Goal: Task Accomplishment & Management: Manage account settings

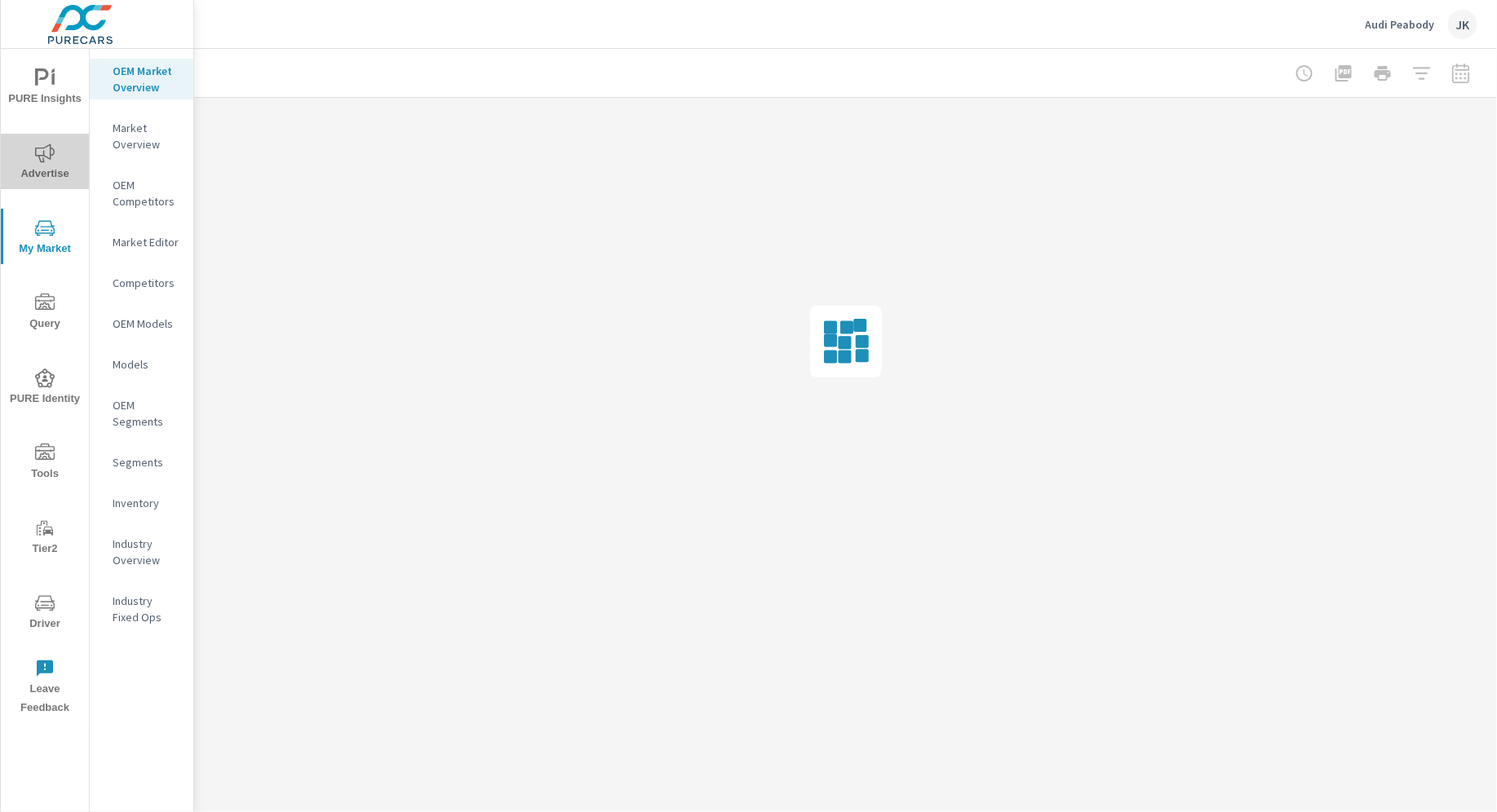
click at [42, 170] on span "Advertise" at bounding box center [44, 163] width 78 height 40
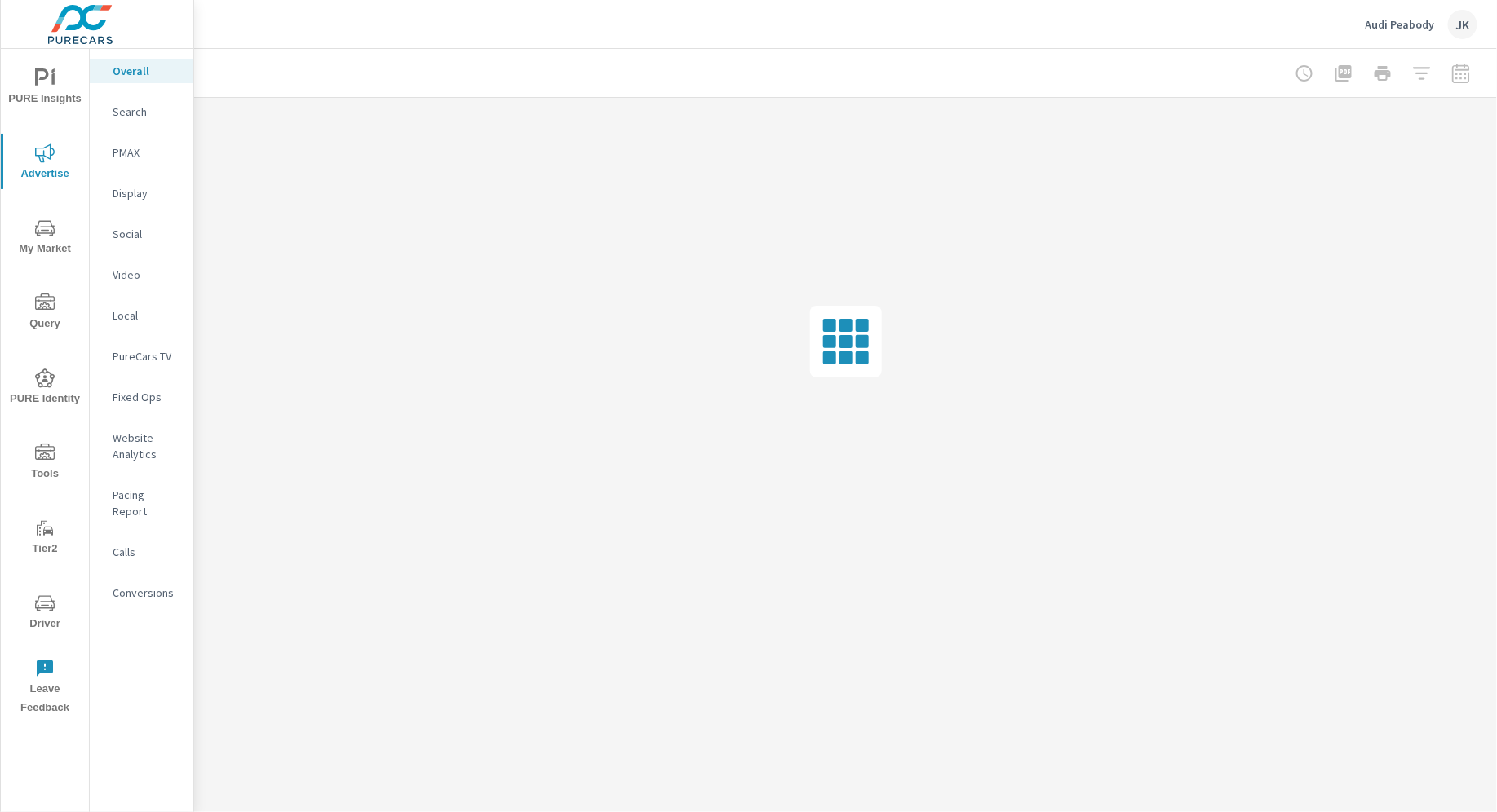
click at [133, 455] on p "Website Analytics" at bounding box center [147, 446] width 68 height 33
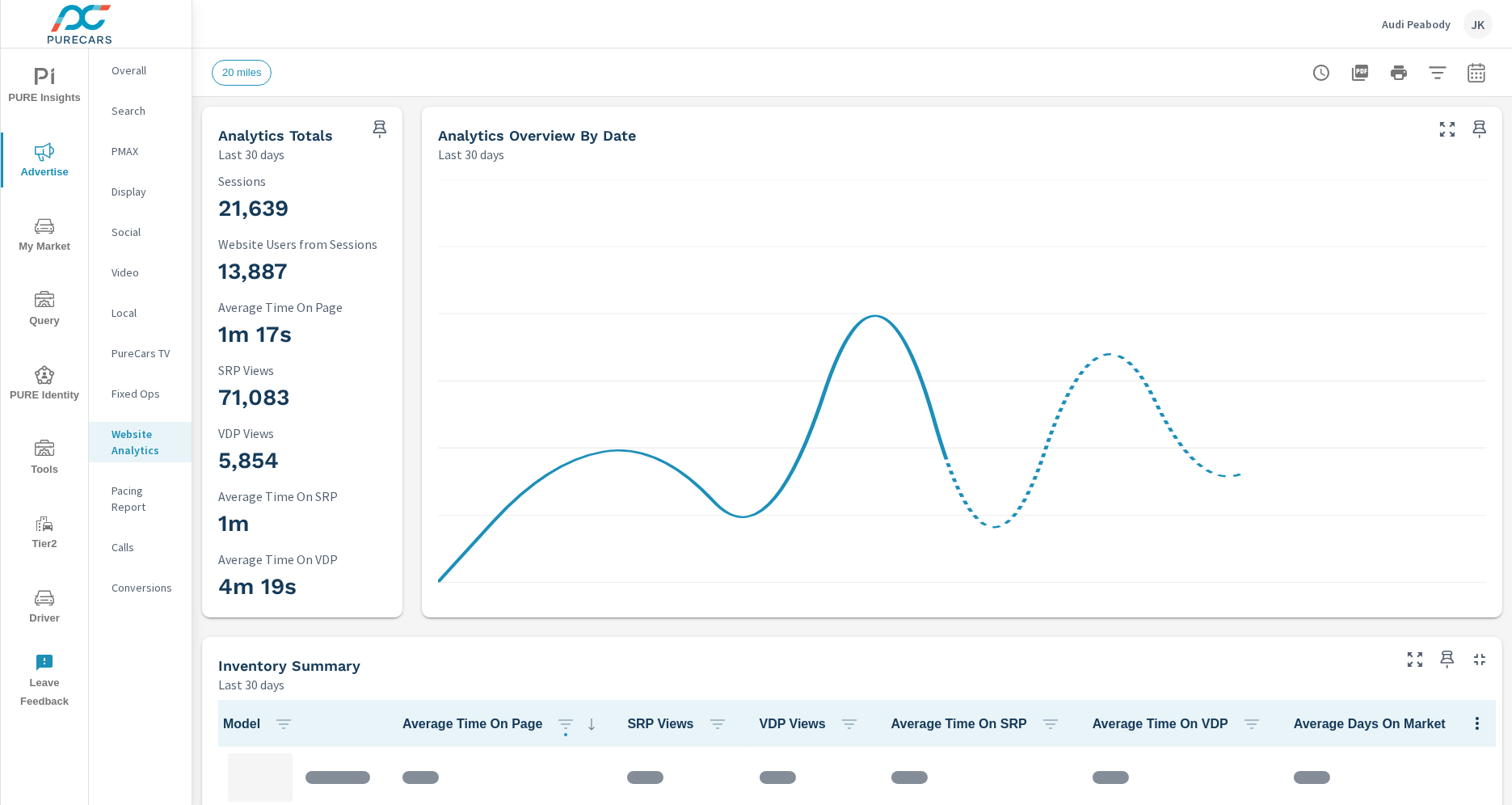
click at [1466, 79] on icon "button" at bounding box center [1476, 73] width 20 height 20
select select "Last 30 days"
click at [1306, 176] on p "+ Add comparison" at bounding box center [1350, 182] width 207 height 20
select select "Previous period"
click at [1288, 293] on button "Apply" at bounding box center [1297, 273] width 100 height 42
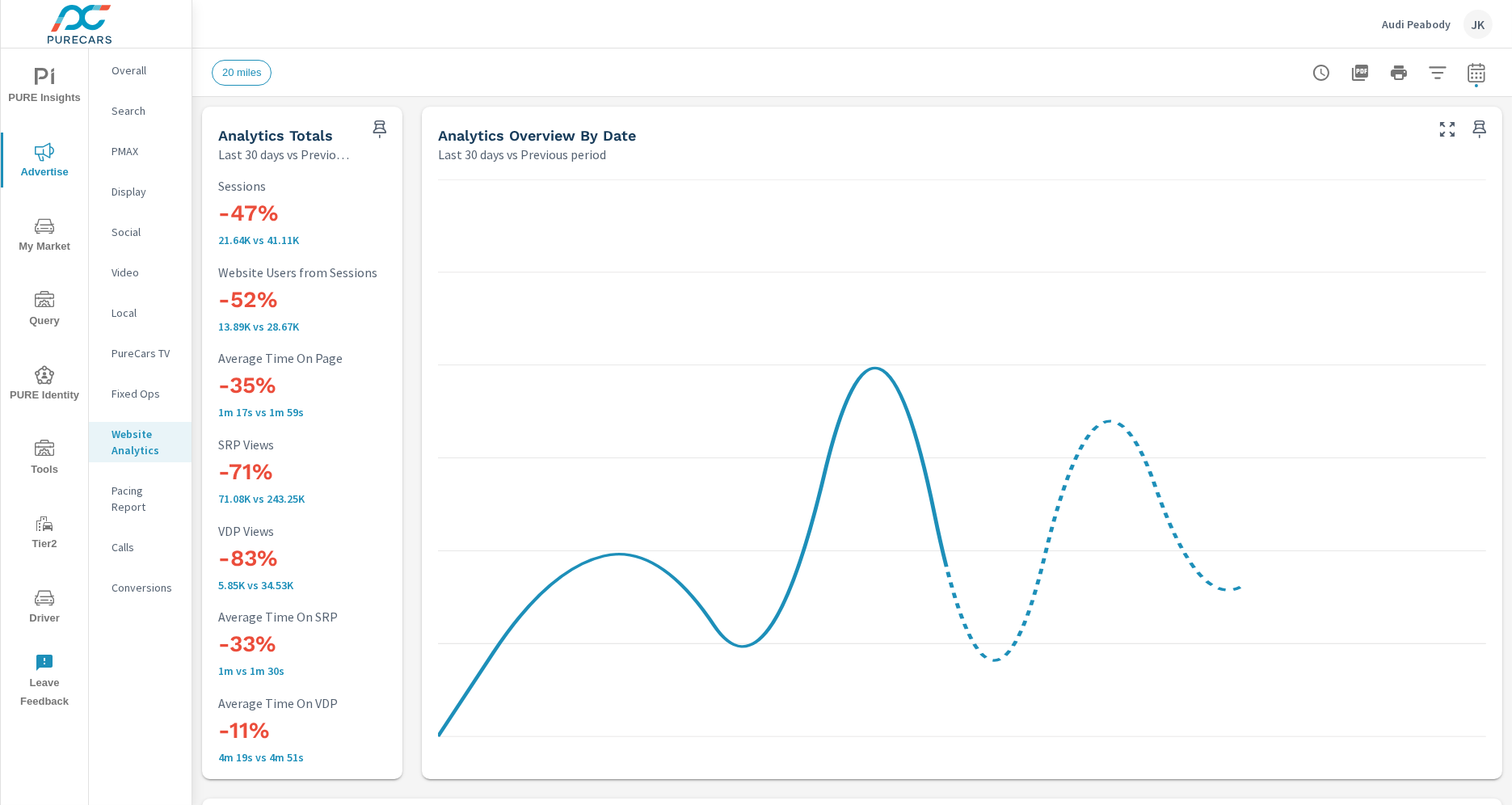
scroll to position [1, 0]
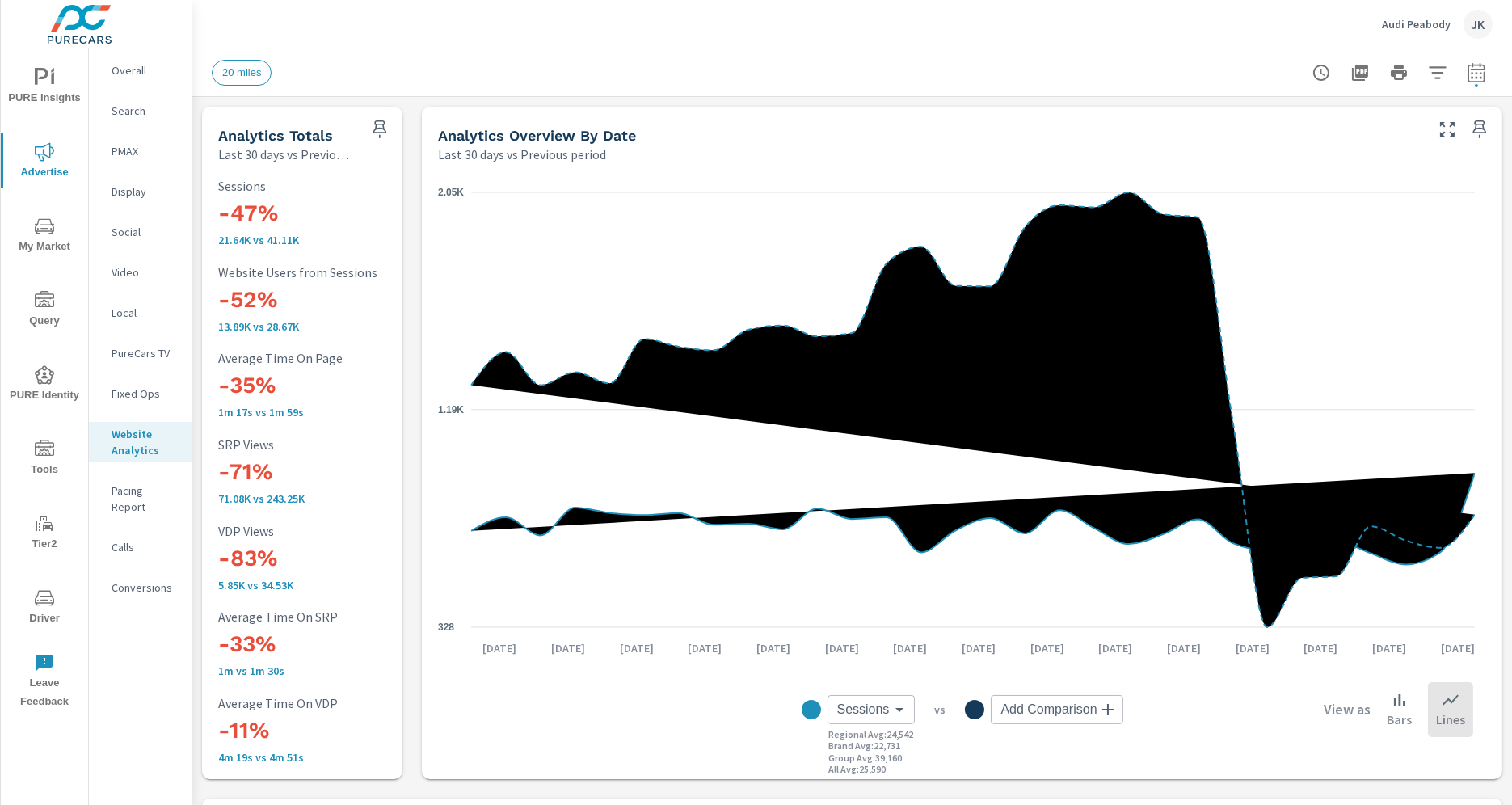
click at [887, 712] on body "PURE Insights Advertise My Market Query PURE Identity Tools Tier2 Driver Leave …" at bounding box center [756, 402] width 1512 height 805
click at [959, 580] on span "Website Users from Sessions" at bounding box center [909, 579] width 153 height 23
type input "Website Users from Sessions"
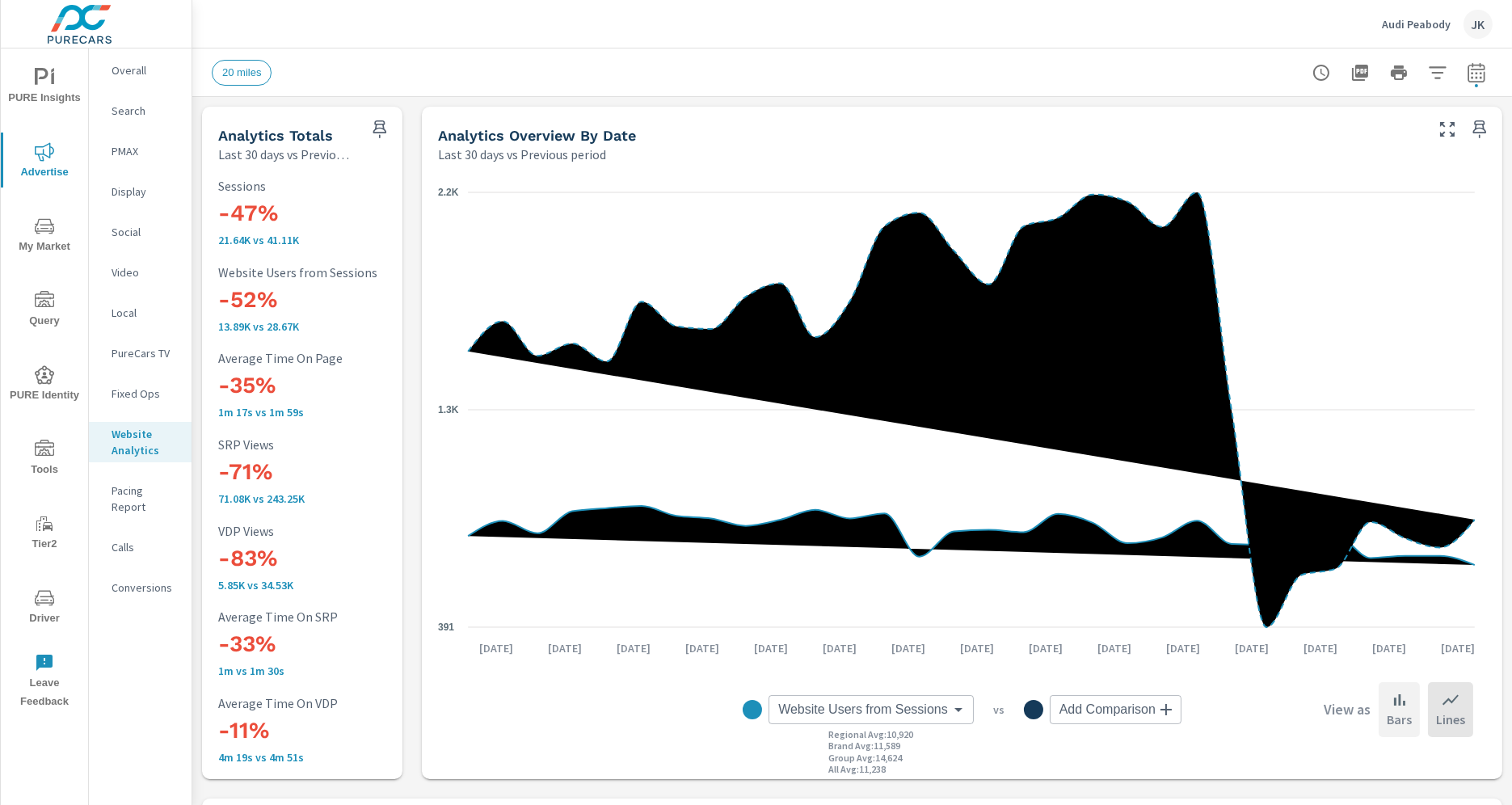
click at [1390, 709] on icon at bounding box center [1399, 700] width 20 height 20
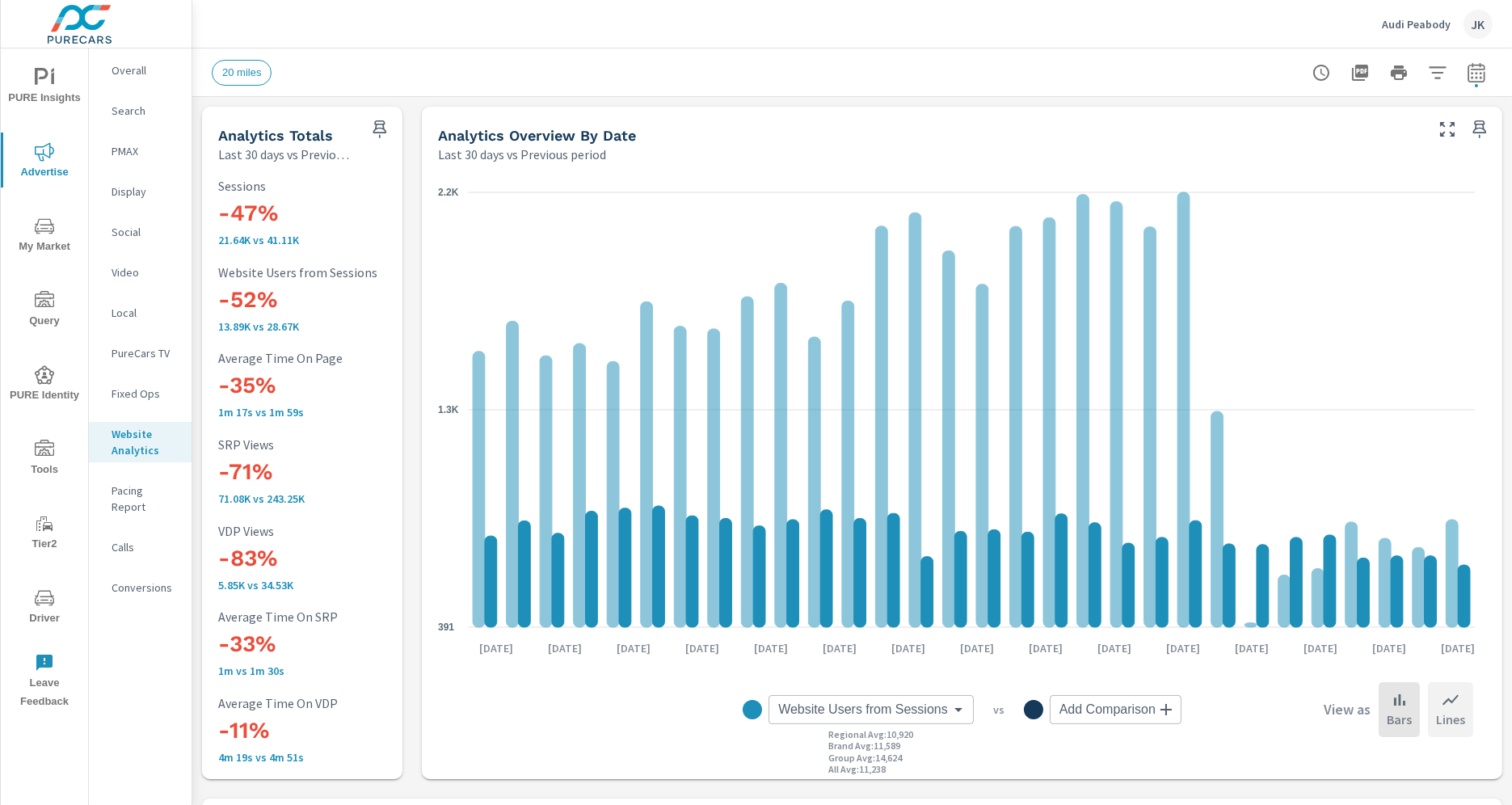
click at [1441, 715] on p "Lines" at bounding box center [1451, 720] width 29 height 20
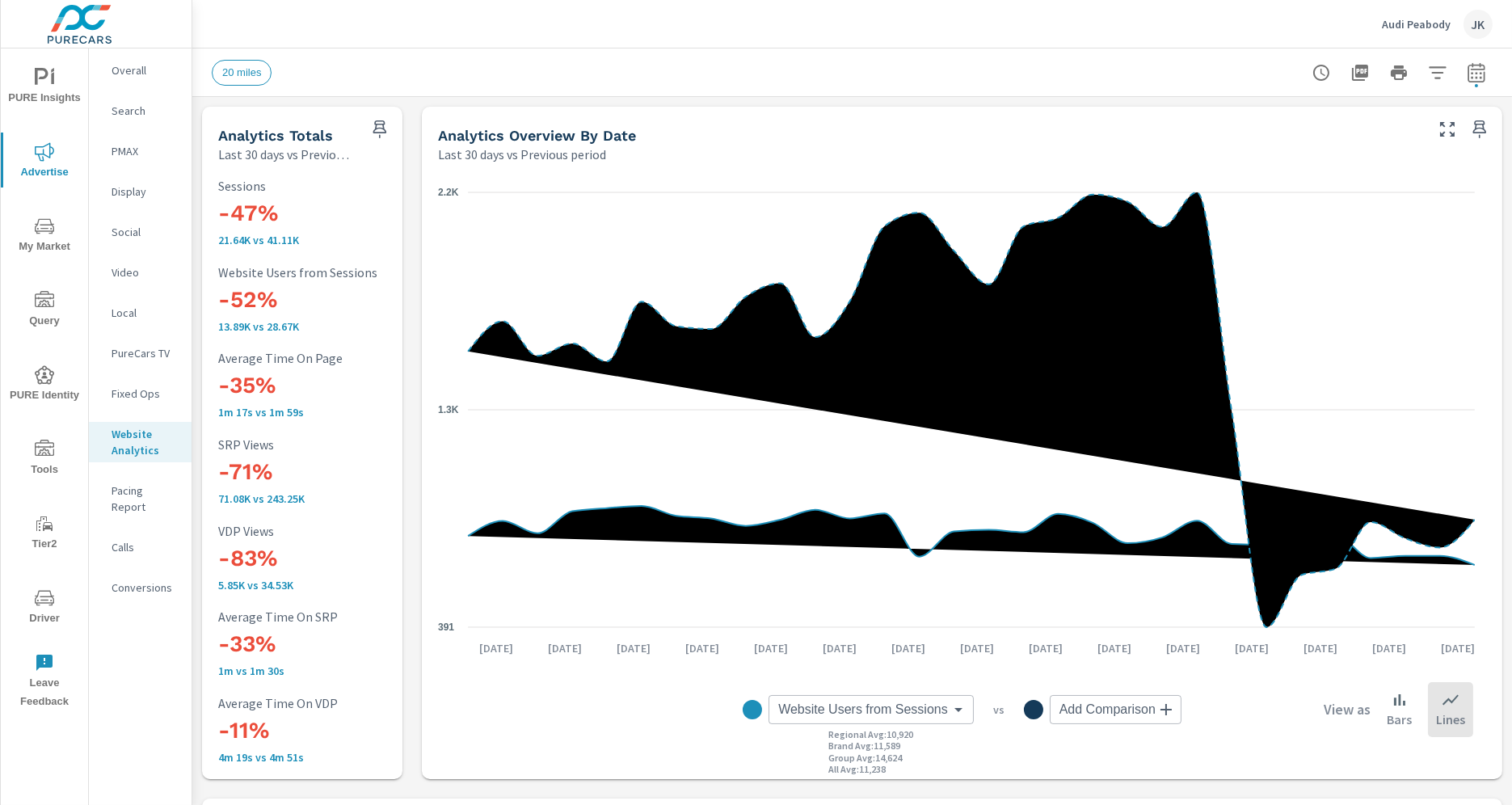
click at [1481, 20] on div "JK" at bounding box center [1479, 24] width 29 height 29
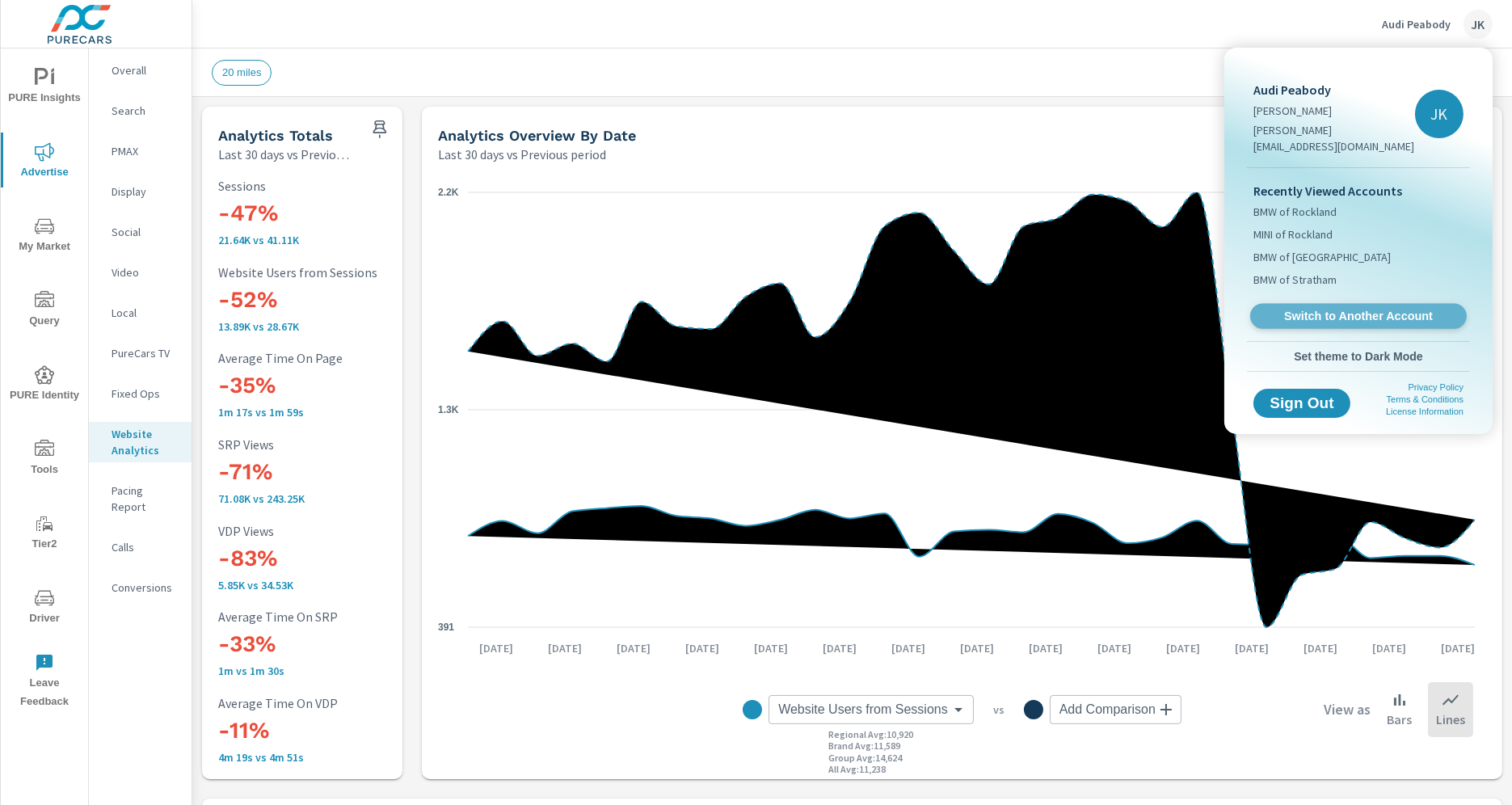
click at [1316, 309] on span "Switch to Another Account" at bounding box center [1358, 316] width 198 height 16
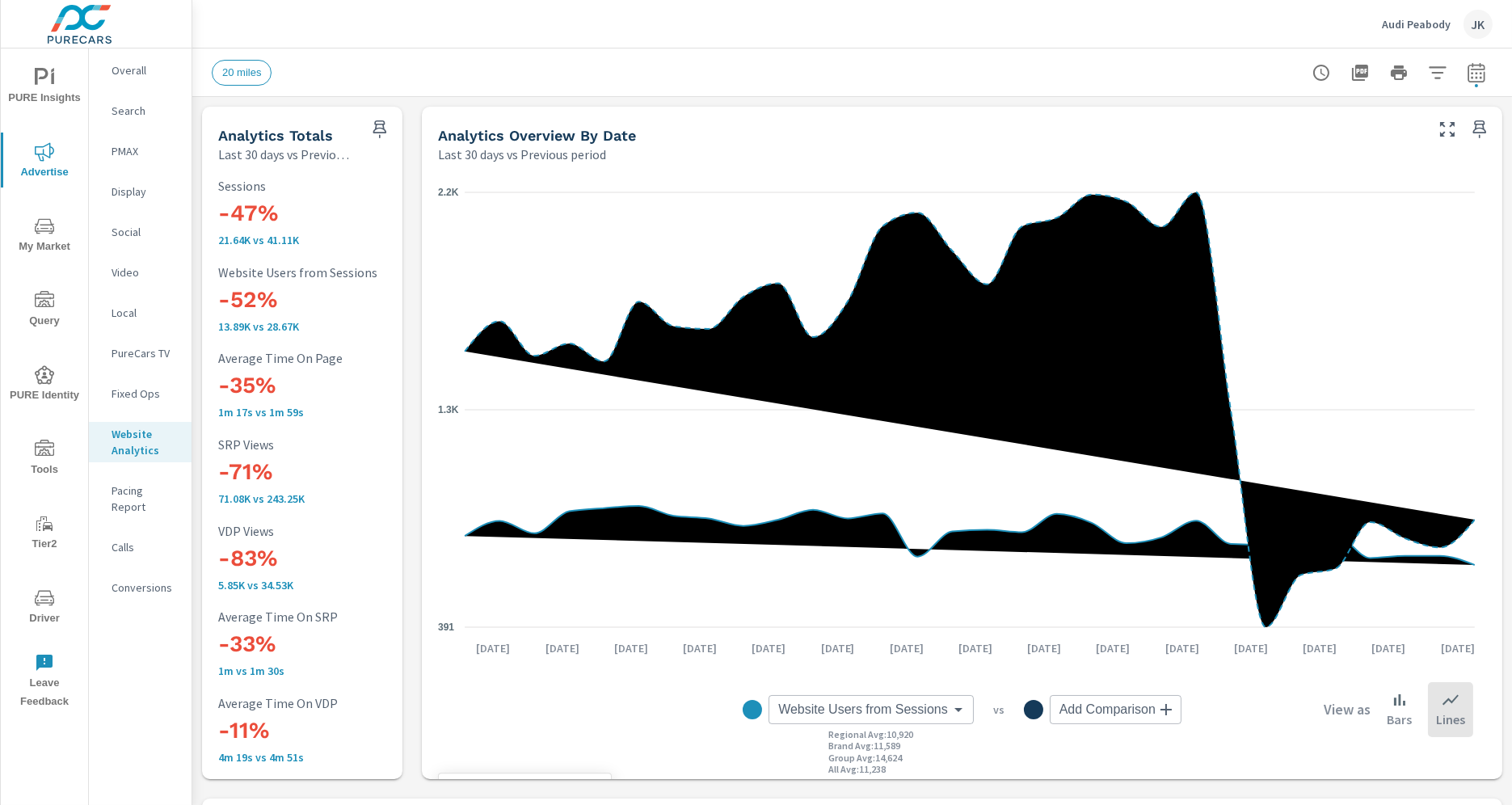
scroll to position [1, 0]
click at [1452, 43] on button "Audi Peabody JK" at bounding box center [1438, 24] width 124 height 47
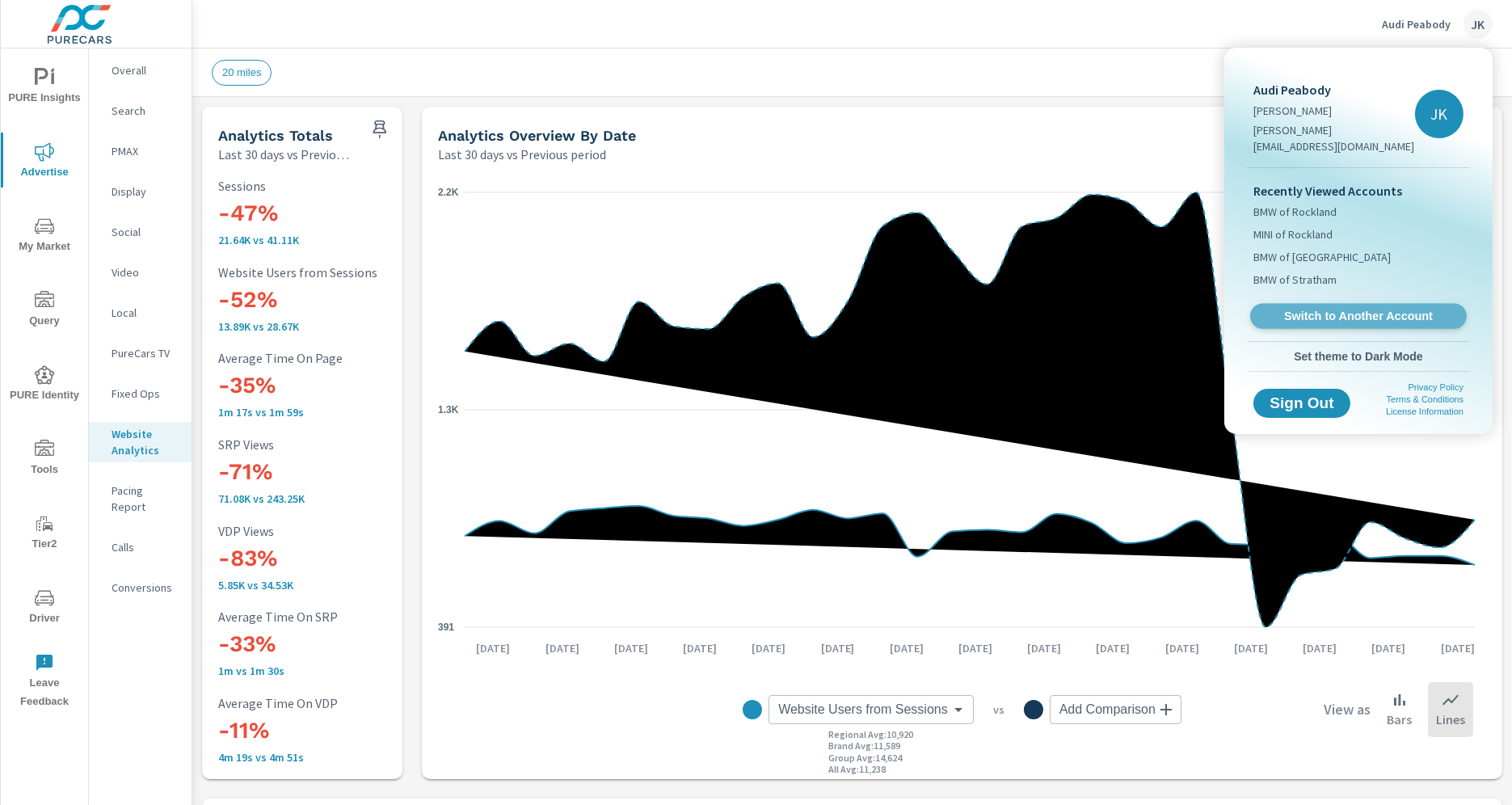
click at [1325, 309] on span "Switch to Another Account" at bounding box center [1358, 316] width 198 height 16
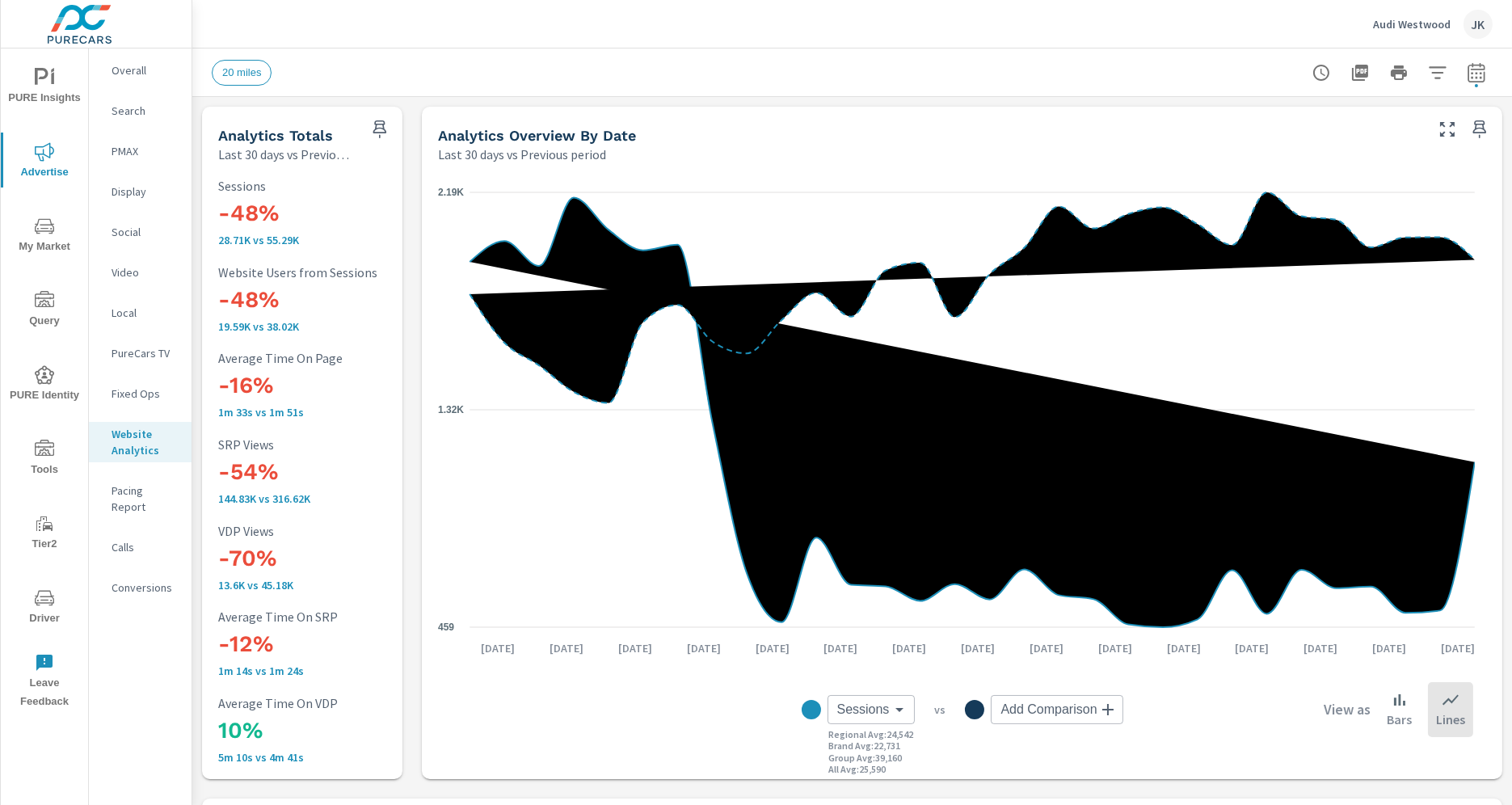
click at [855, 706] on body "PURE Insights Advertise My Market Query PURE Identity Tools Tier2 Driver Leave …" at bounding box center [756, 402] width 1512 height 805
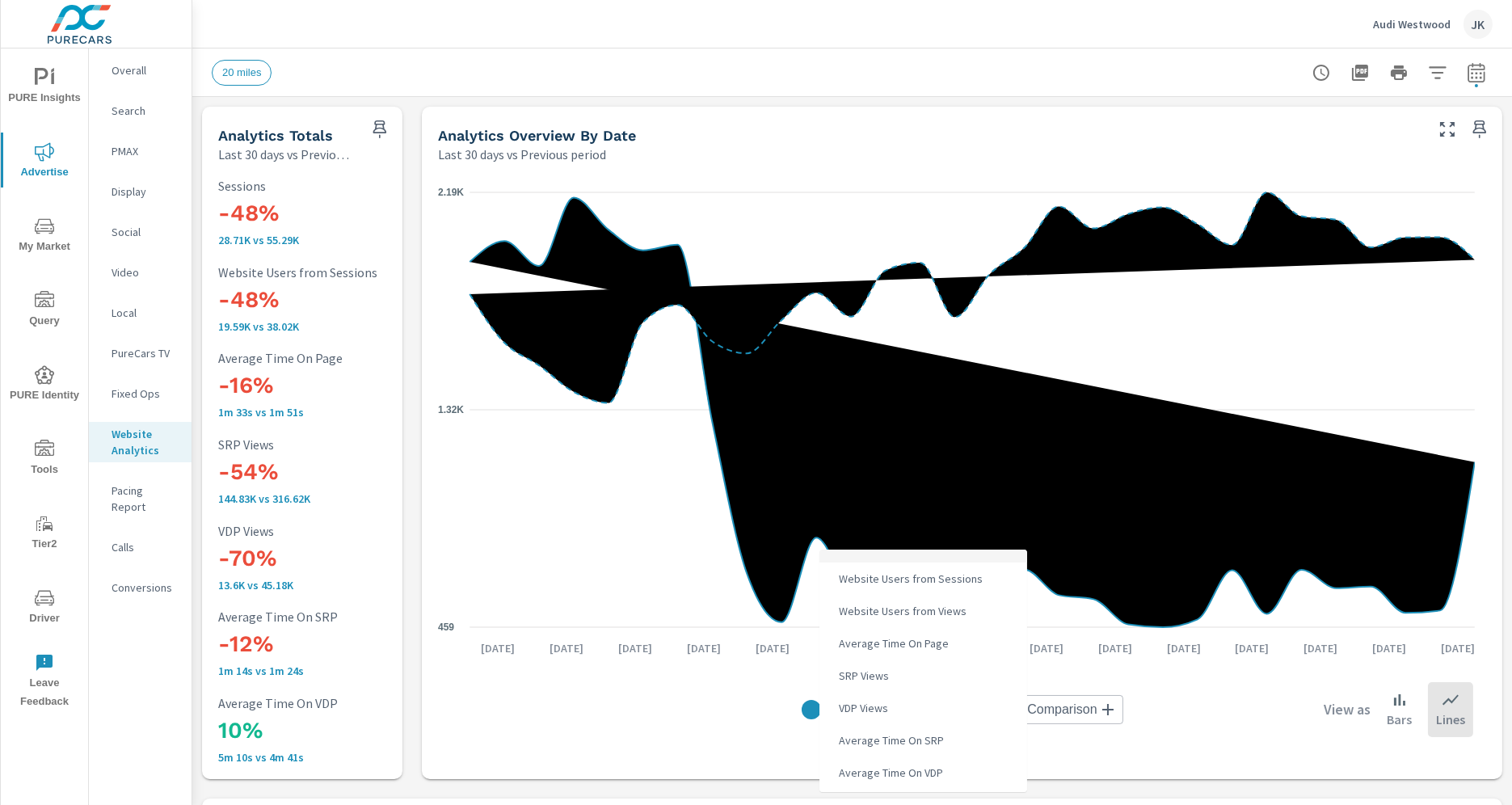
click at [945, 575] on span "Website Users from Sessions" at bounding box center [909, 579] width 153 height 23
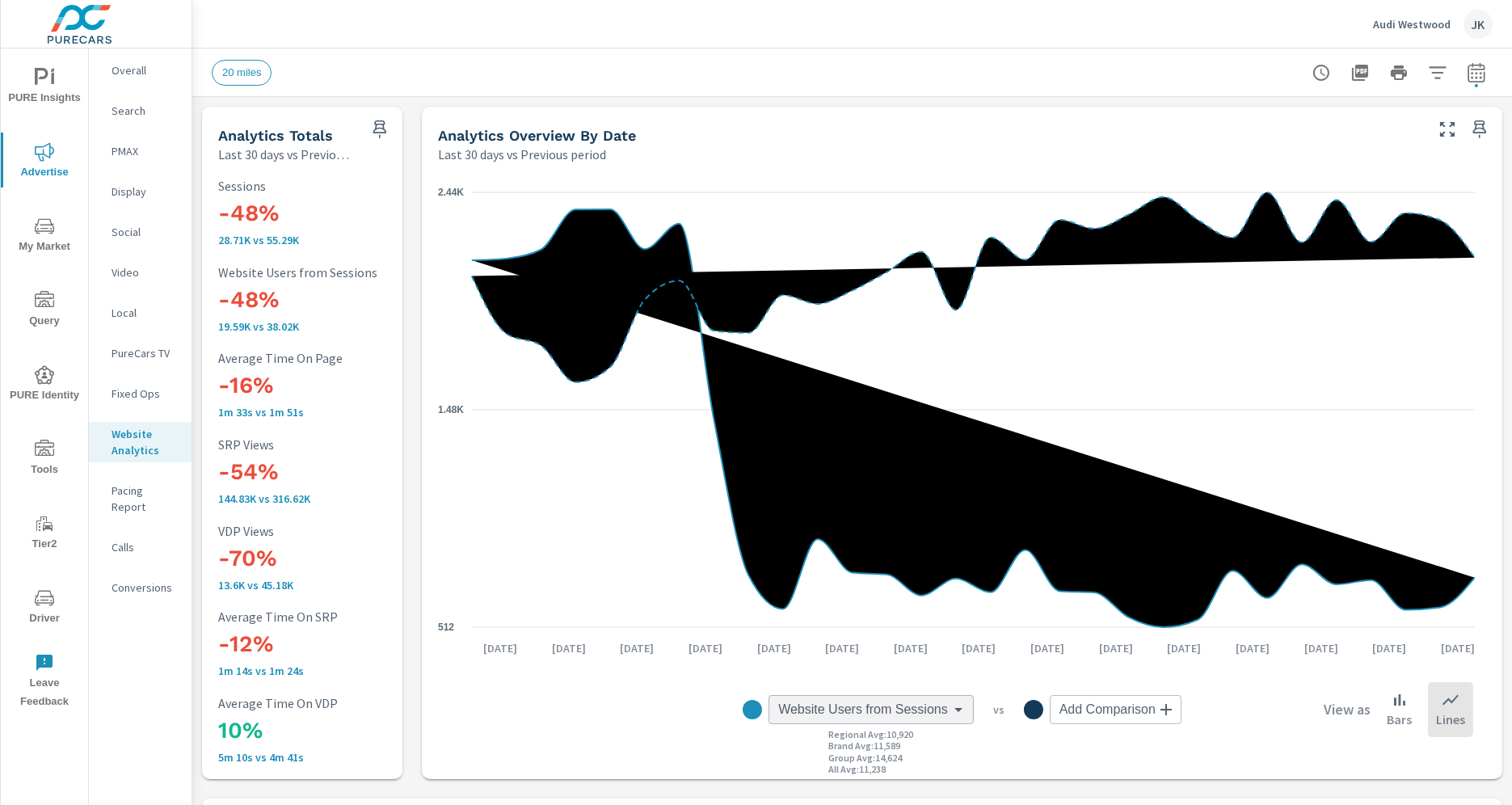
type input "Website Users from Sessions"
click at [1466, 33] on div "JK" at bounding box center [1479, 24] width 29 height 29
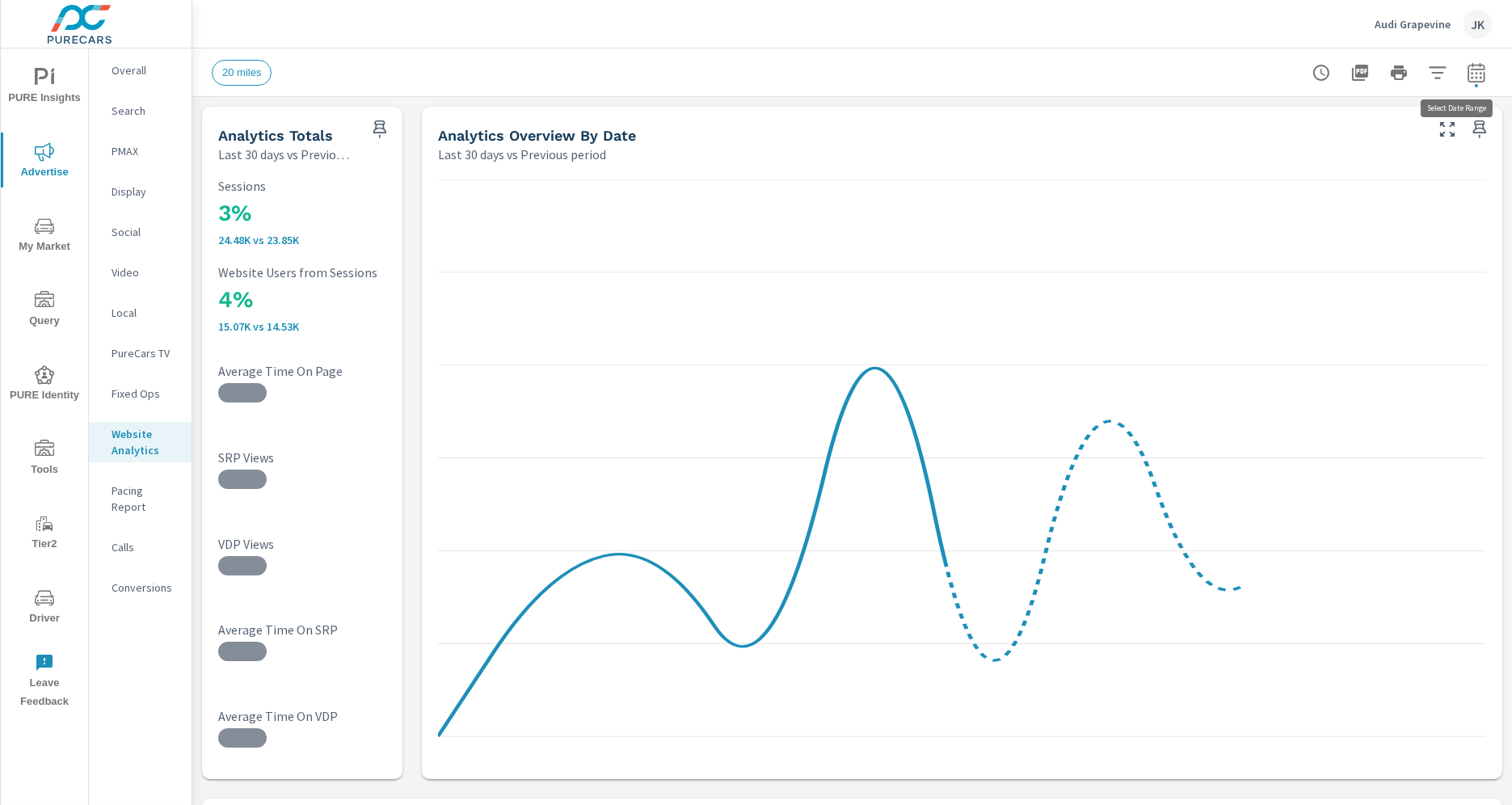
click at [1466, 71] on icon "button" at bounding box center [1476, 73] width 20 height 20
select select "Last 30 days"
select select "Previous period"
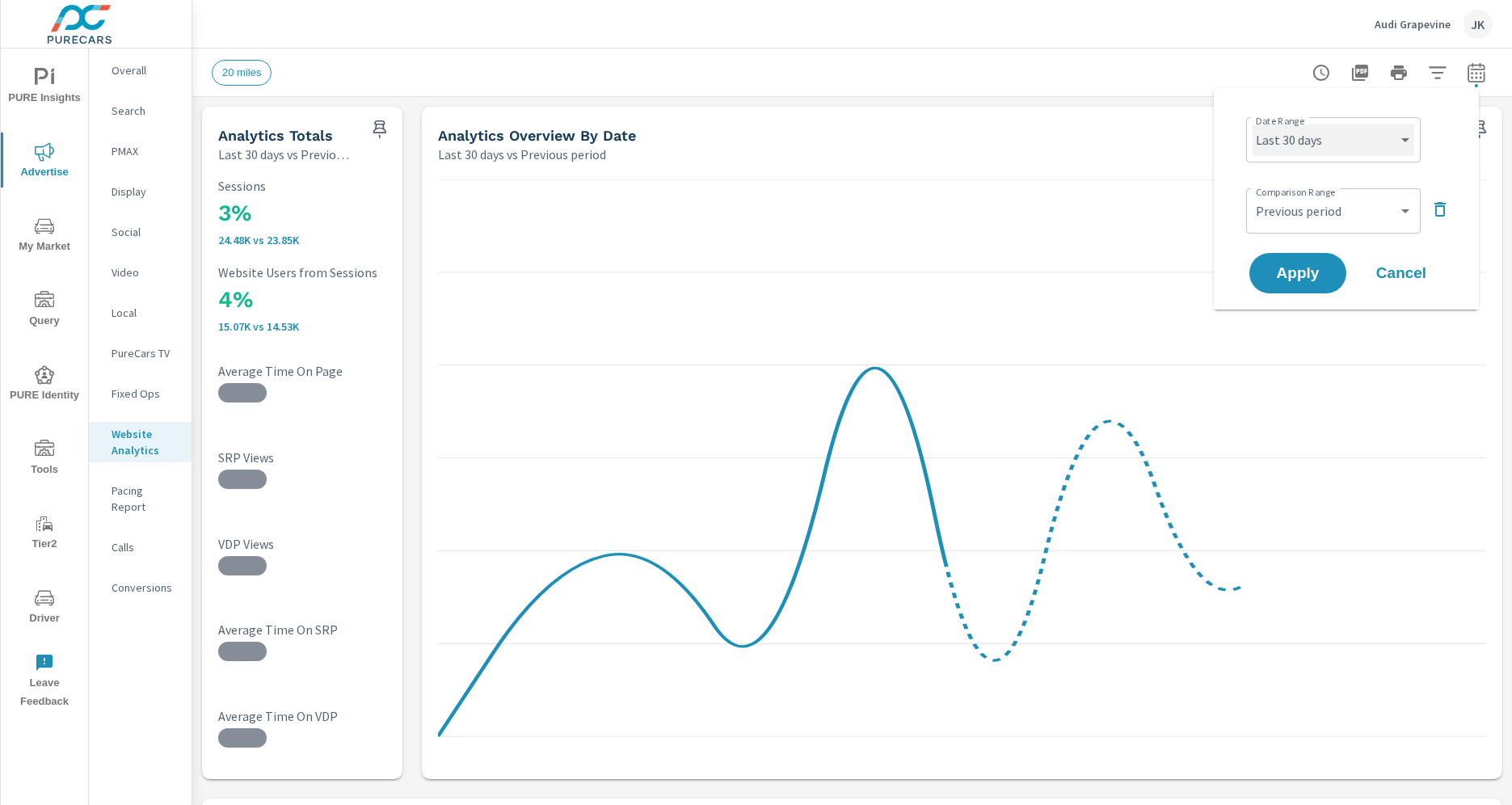
click at [1377, 146] on select "Custom [DATE] Last week Last 7 days Last 14 days Last 30 days Last 45 days Last…" at bounding box center [1333, 140] width 162 height 33
click at [1253, 124] on select "Custom [DATE] Last week Last 7 days Last 14 days Last 30 days Last 45 days Last…" at bounding box center [1333, 140] width 162 height 33
select select "Last 60 days"
click at [1303, 270] on span "Apply" at bounding box center [1297, 274] width 66 height 16
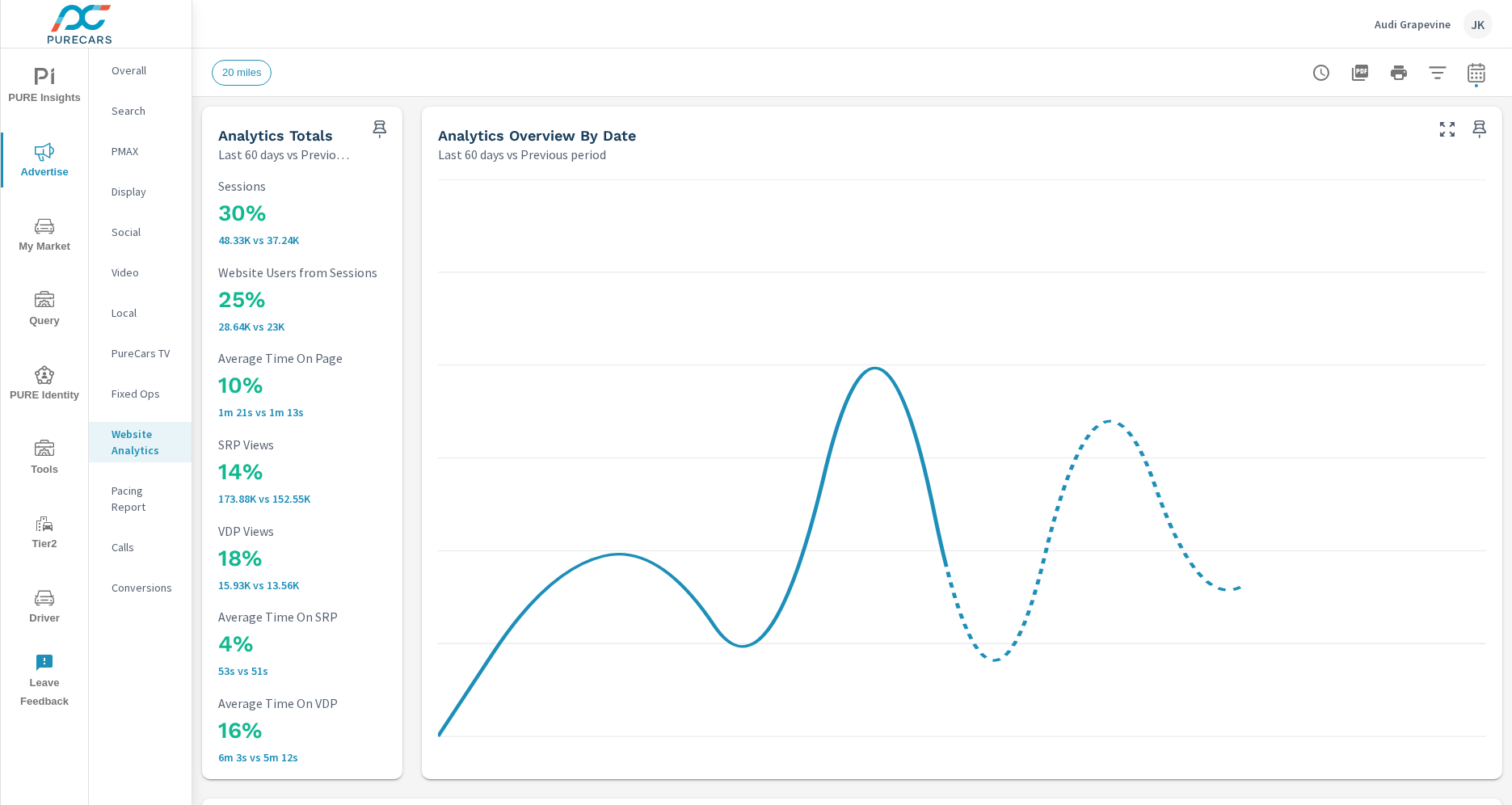
scroll to position [1, 0]
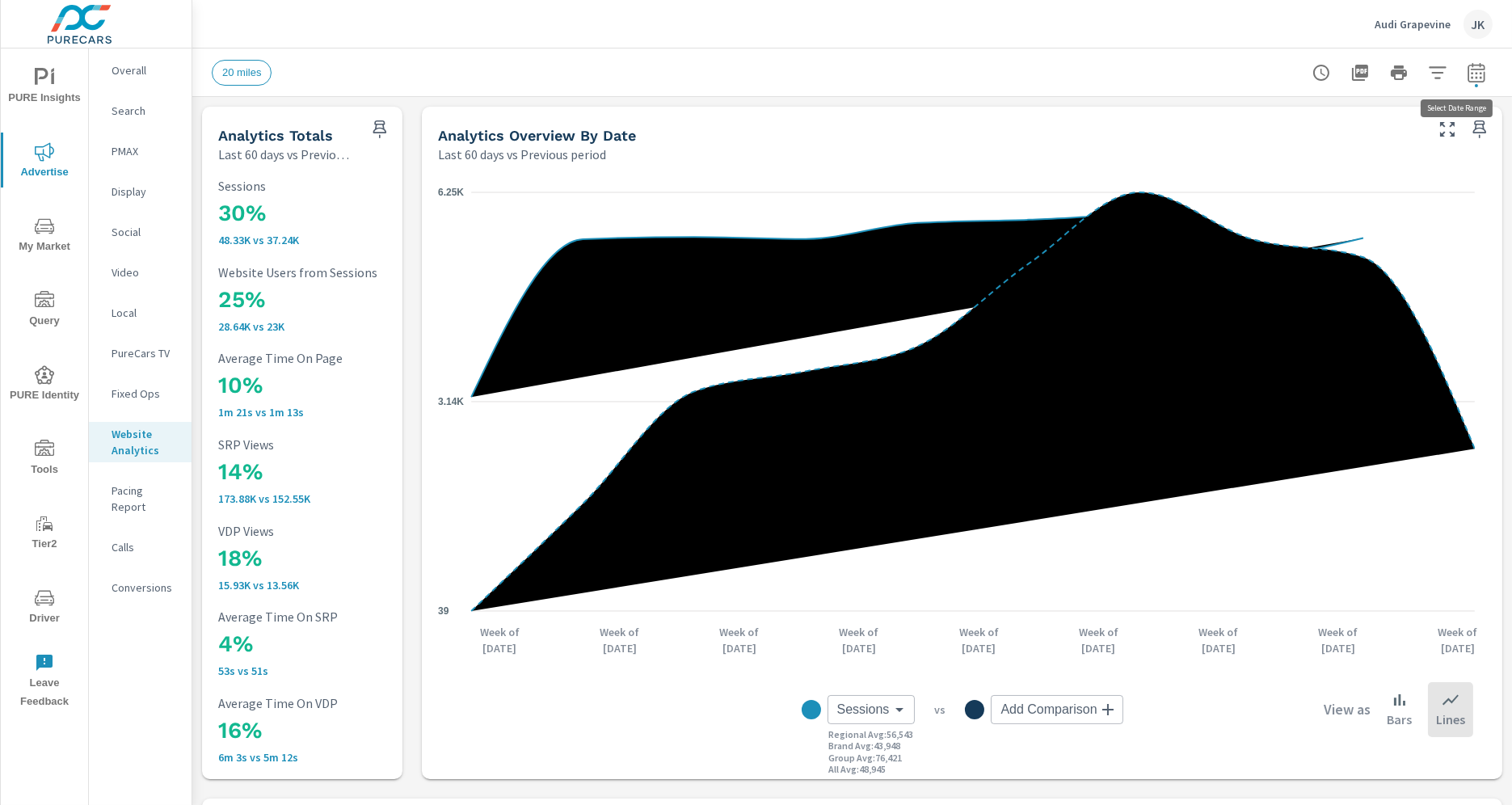
click at [1468, 72] on icon "button" at bounding box center [1476, 73] width 20 height 20
select select "Last 60 days"
select select "Previous period"
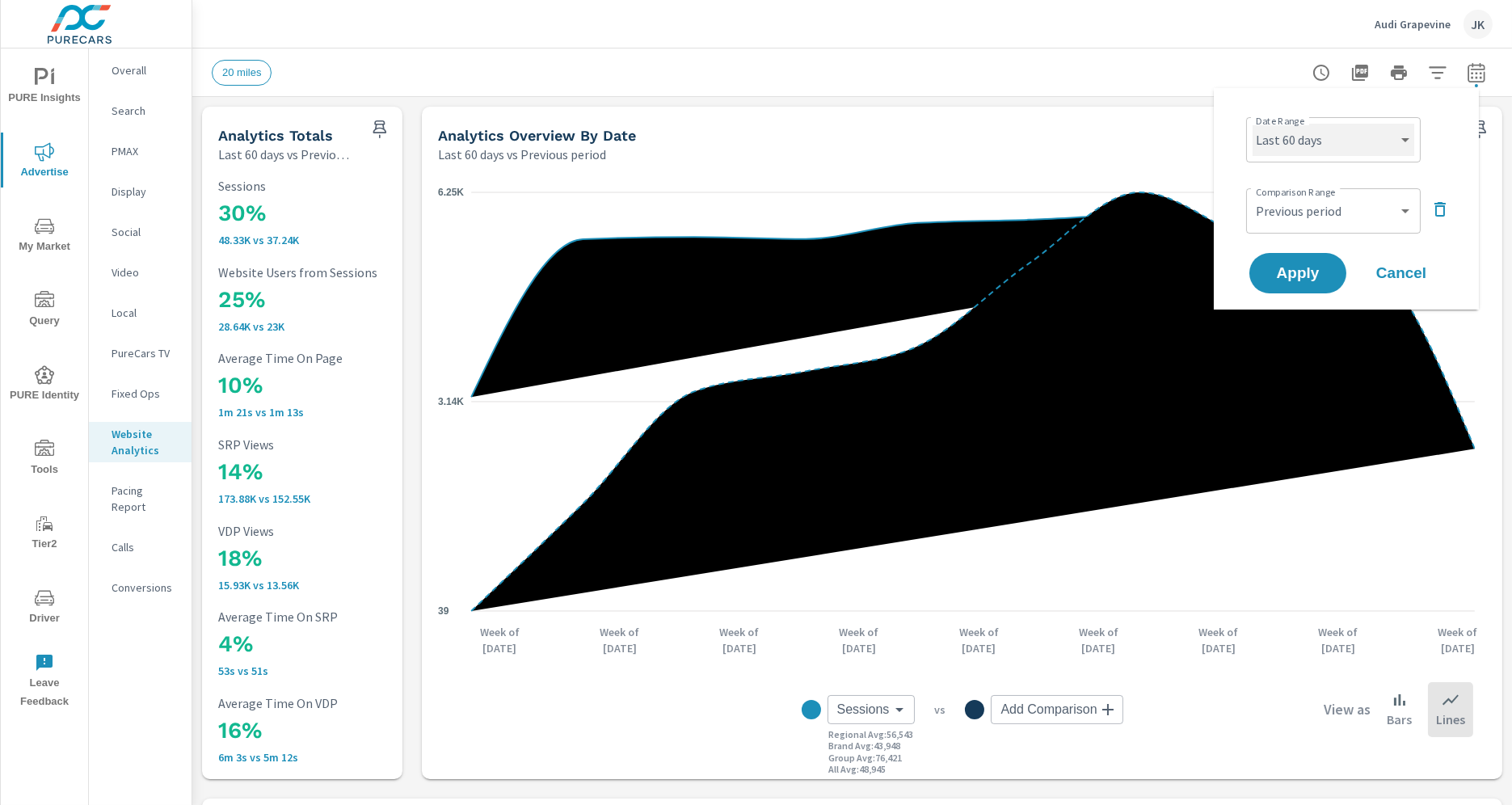
click at [1369, 131] on select "Custom [DATE] Last week Last 7 days Last 14 days Last 30 days Last 45 days Last…" at bounding box center [1333, 140] width 162 height 33
click at [1253, 124] on select "Custom [DATE] Last week Last 7 days Last 14 days Last 30 days Last 45 days Last…" at bounding box center [1333, 140] width 162 height 33
select select "Last 90 days"
click at [1298, 279] on span "Apply" at bounding box center [1297, 274] width 66 height 16
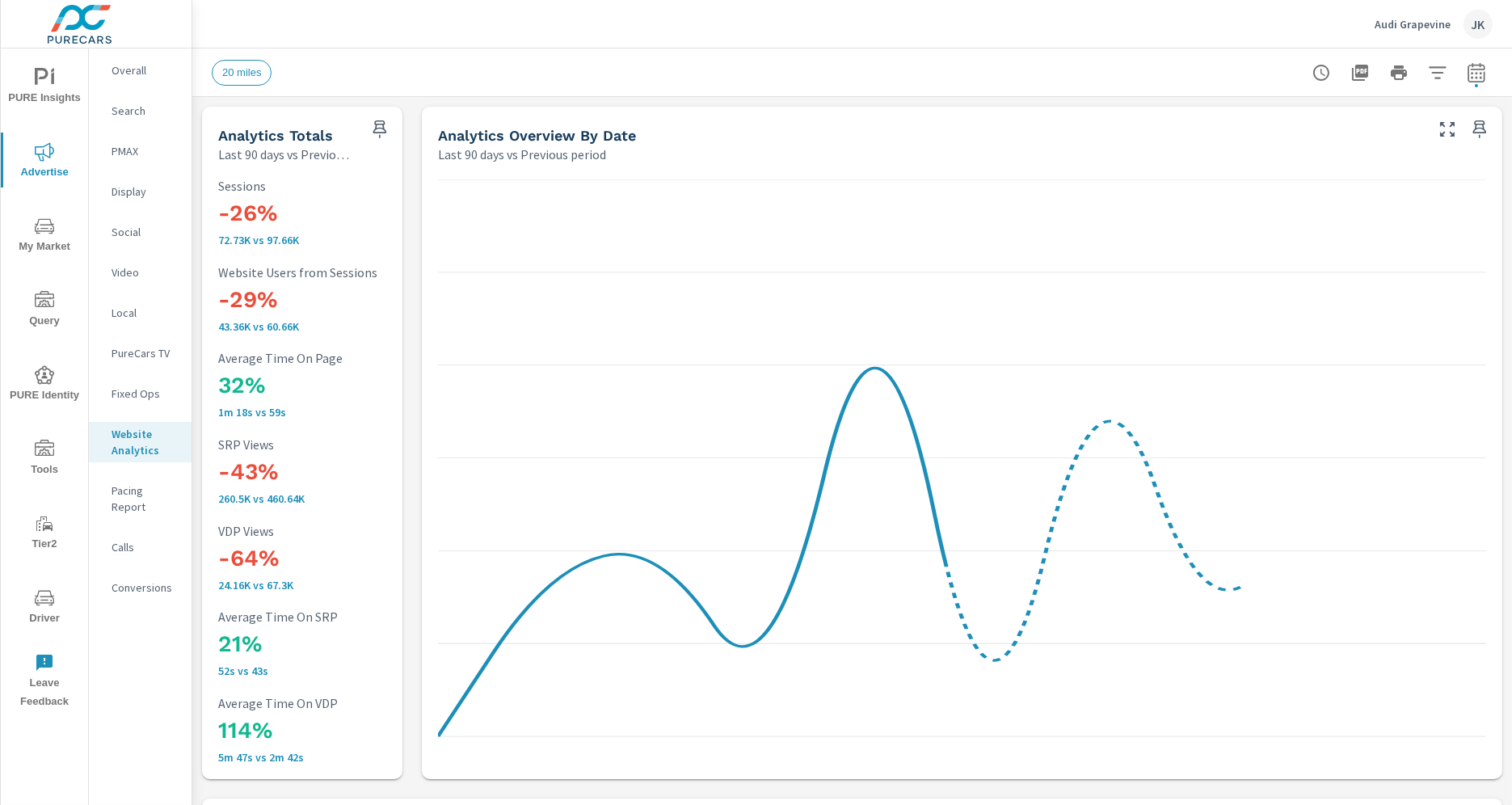
scroll to position [1, 0]
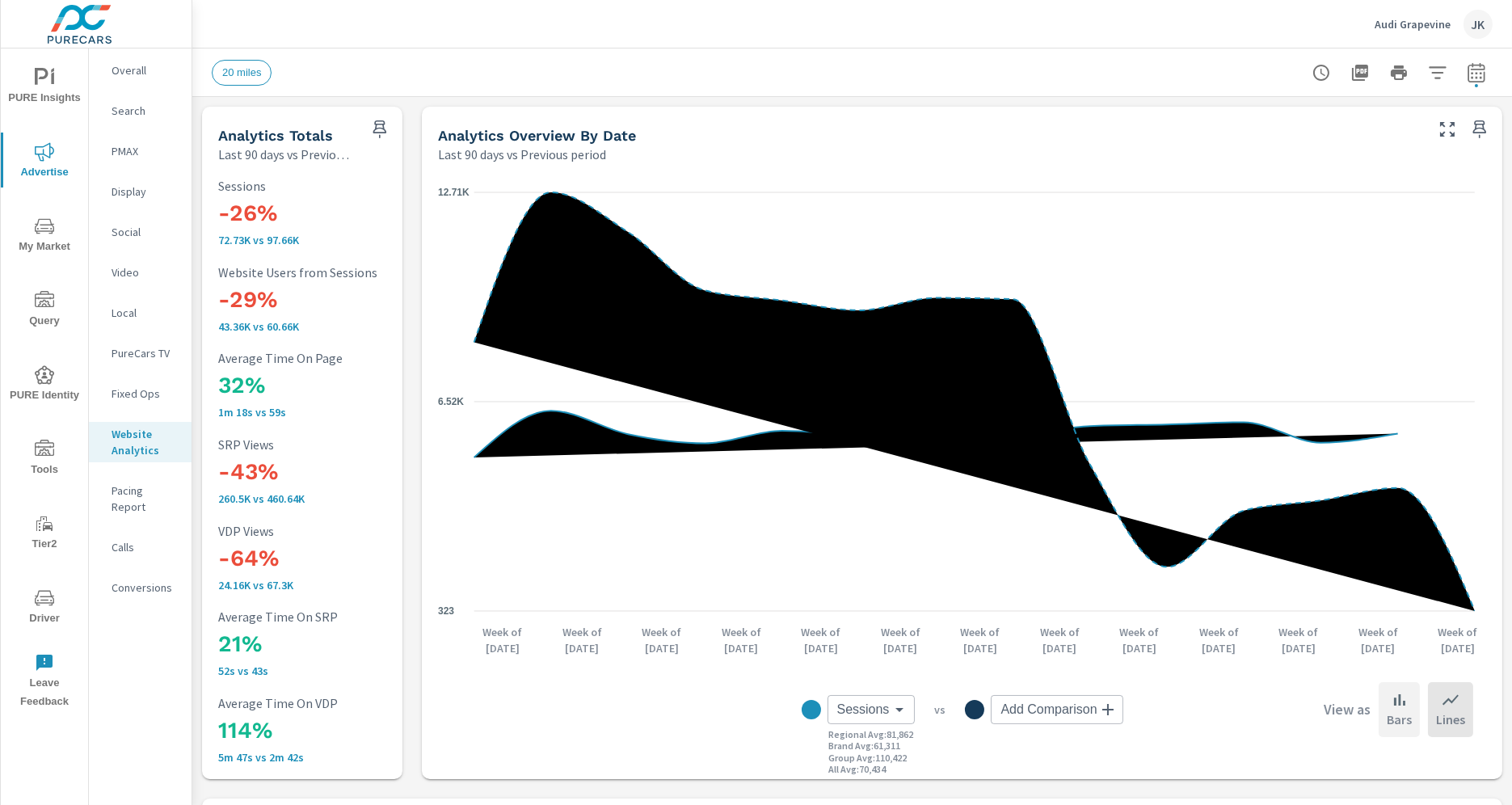
click at [1379, 699] on div "Bars" at bounding box center [1399, 709] width 42 height 55
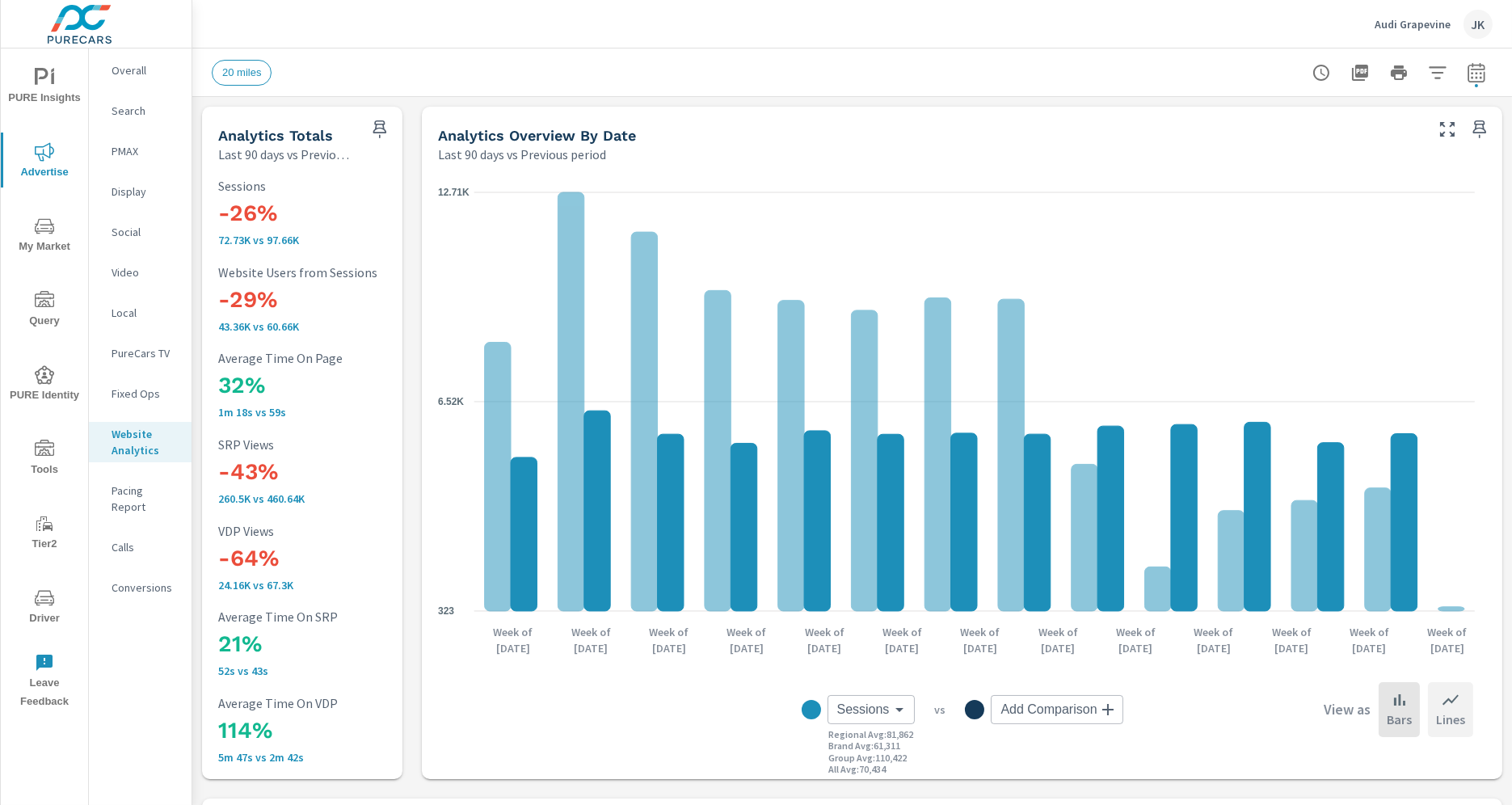
click at [1441, 708] on icon at bounding box center [1451, 700] width 20 height 20
